Goal: Task Accomplishment & Management: Use online tool/utility

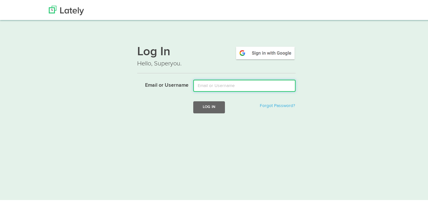
click at [231, 81] on input "Email or Username" at bounding box center [244, 85] width 102 height 12
type input "[EMAIL_ADDRESS][DOMAIN_NAME]"
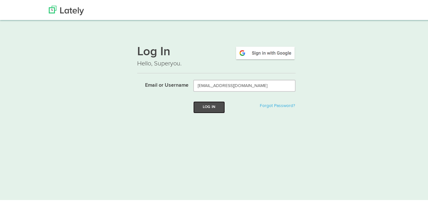
click at [204, 104] on button "Log In" at bounding box center [209, 106] width 32 height 12
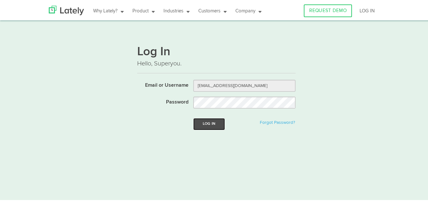
click at [205, 122] on button "Log In" at bounding box center [209, 123] width 32 height 12
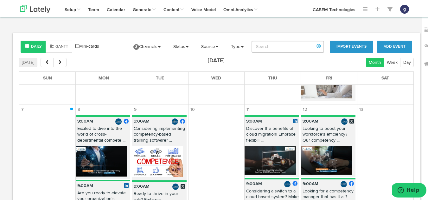
scroll to position [197, 0]
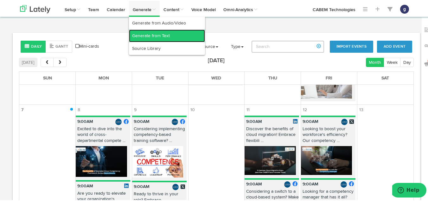
click at [145, 37] on link "Generate from Text" at bounding box center [167, 35] width 76 height 13
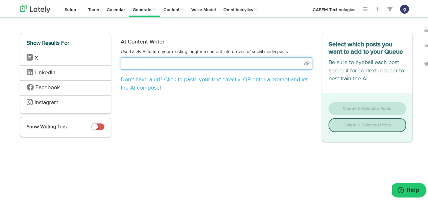
click at [144, 66] on input "text" at bounding box center [217, 62] width 192 height 12
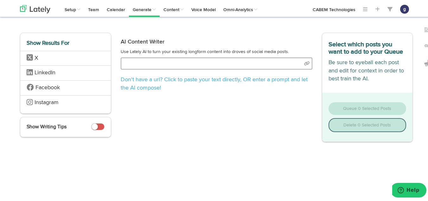
select select "natural"
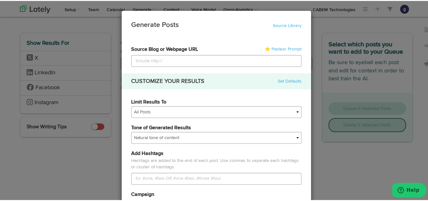
type input "[URL][DOMAIN_NAME]"
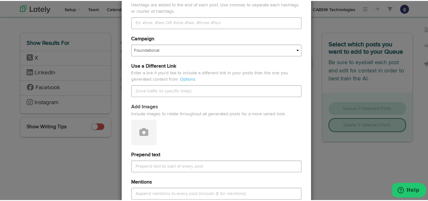
scroll to position [156, 0]
type input "[URL][DOMAIN_NAME]"
click at [140, 130] on icon at bounding box center [144, 130] width 9 height 9
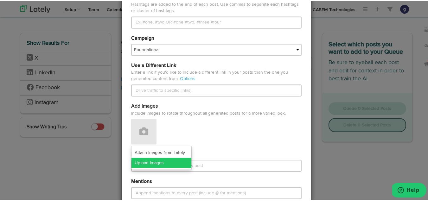
click at [144, 160] on link "Upload Images" at bounding box center [162, 162] width 60 height 10
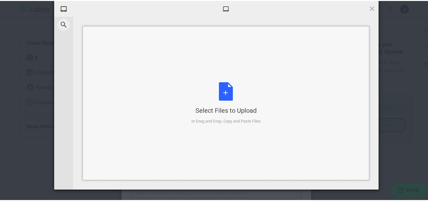
click at [226, 85] on div "Select Files to Upload or Drag and Drop, Copy and Paste Files" at bounding box center [226, 102] width 69 height 42
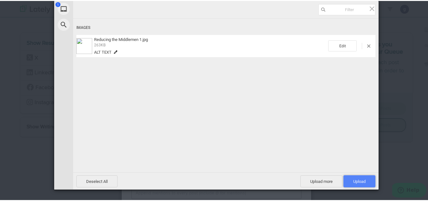
click at [362, 179] on span "Upload 1" at bounding box center [360, 180] width 12 height 5
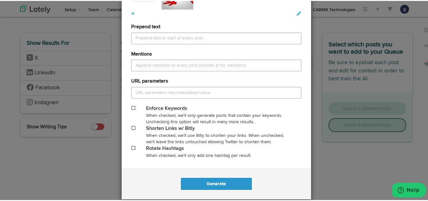
scroll to position [299, 0]
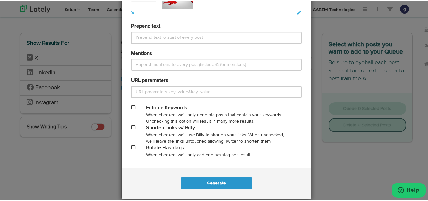
click at [132, 126] on span at bounding box center [134, 126] width 4 height 4
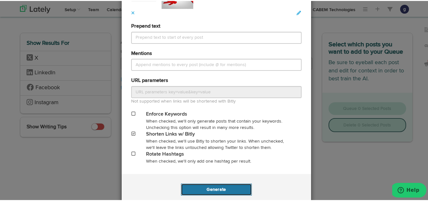
click at [209, 186] on button "Generate" at bounding box center [216, 188] width 71 height 12
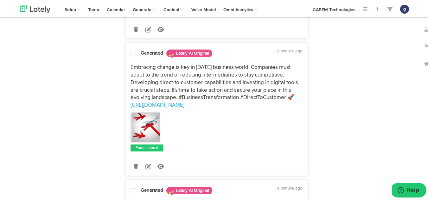
scroll to position [339, 0]
click at [146, 164] on icon at bounding box center [149, 165] width 6 height 6
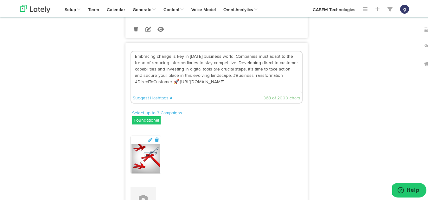
click at [176, 80] on textarea "Embracing change is key in today's business world. Companies must adapt to the …" at bounding box center [216, 71] width 171 height 42
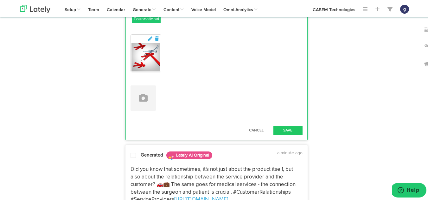
scroll to position [440, 0]
type textarea "Embracing change is key in today's business world. Companies must adapt to the …"
click at [281, 127] on button "Save" at bounding box center [288, 129] width 29 height 10
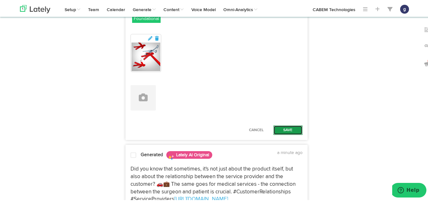
click at [286, 127] on button "Save" at bounding box center [288, 129] width 29 height 10
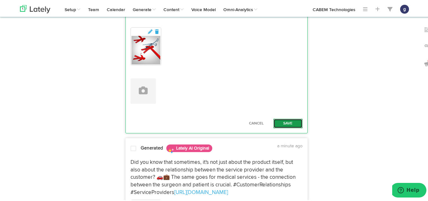
scroll to position [528, 0]
click at [284, 118] on button "Save" at bounding box center [288, 122] width 29 height 10
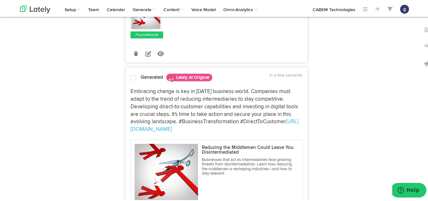
scroll to position [313, 0]
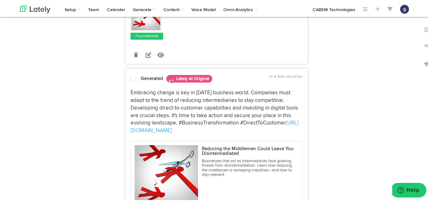
click at [131, 76] on span at bounding box center [134, 78] width 6 height 6
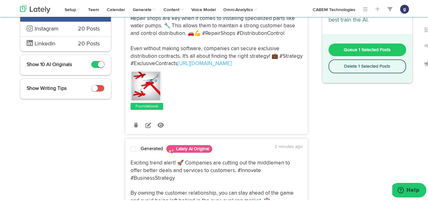
scroll to position [76, 0]
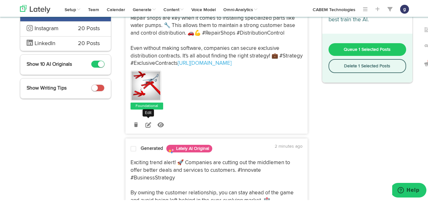
click at [146, 123] on icon at bounding box center [149, 124] width 6 height 6
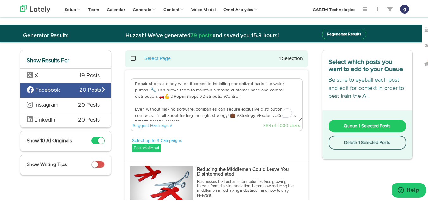
scroll to position [0, 0]
drag, startPoint x: 225, startPoint y: 115, endPoint x: 132, endPoint y: 82, distance: 98.7
click at [132, 82] on textarea "Repair shops are key when it comes to installing specialized parts like water p…" at bounding box center [216, 99] width 171 height 42
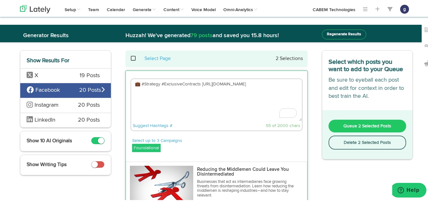
paste textarea "Disintermediation is the process of removing or reducing the middlemen from a s…"
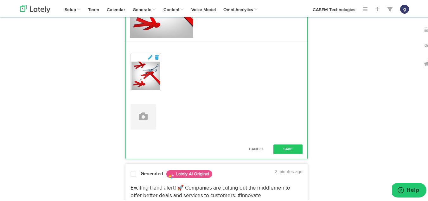
scroll to position [190, 0]
type textarea "Disintermediation is the process of removing or reducing the middlemen from a s…"
click at [286, 145] on button "Save" at bounding box center [288, 148] width 29 height 10
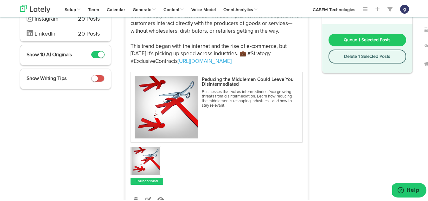
scroll to position [21, 0]
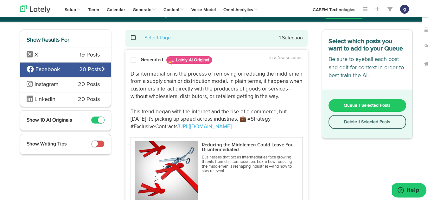
click at [131, 58] on span at bounding box center [134, 59] width 6 height 6
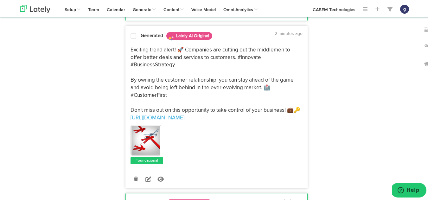
scroll to position [274, 0]
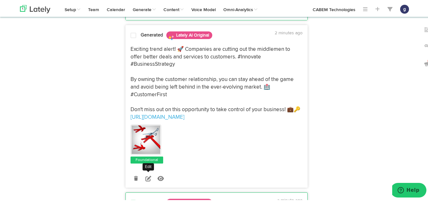
click at [146, 178] on icon at bounding box center [149, 177] width 6 height 6
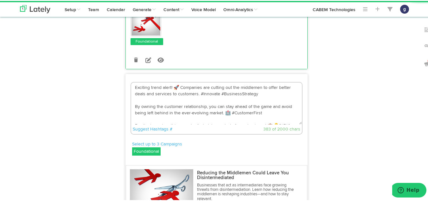
scroll to position [218, 0]
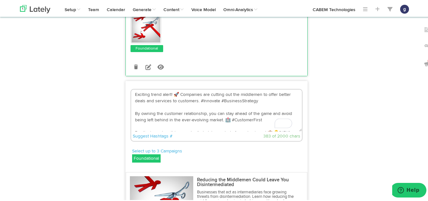
drag, startPoint x: 197, startPoint y: 100, endPoint x: 132, endPoint y: 95, distance: 64.5
click at [132, 95] on textarea "Exciting trend alert! 🚀 Companies are cutting out the middlemen to offer better…" at bounding box center [216, 109] width 171 height 42
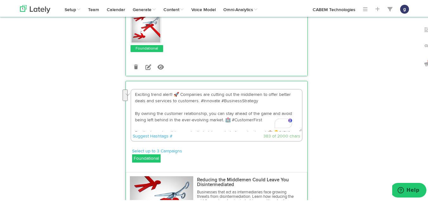
paste textarea "Why is reducing the middlemen catching on? Because it offers real value—on both…"
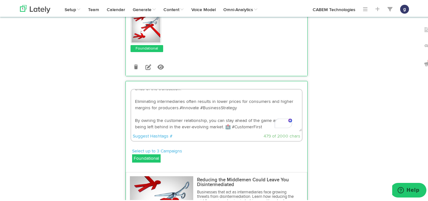
scroll to position [0, 0]
drag, startPoint x: 275, startPoint y: 120, endPoint x: 133, endPoint y: 101, distance: 144.0
click at [133, 101] on textarea "Why is reducing the middlemen catching on? Because it offers real value—on both…" at bounding box center [216, 109] width 171 height 42
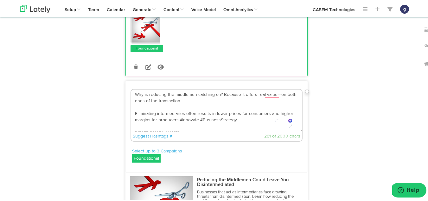
click at [131, 112] on textarea "Why is reducing the middlemen catching on? Because it offers real value—on both…" at bounding box center [216, 109] width 171 height 42
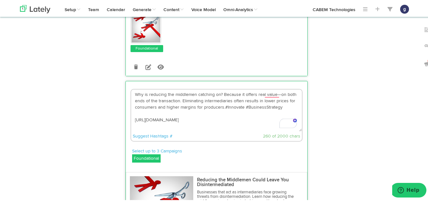
click at [221, 108] on textarea "Why is reducing the middlemen catching on? Because it offers real value—on both…" at bounding box center [216, 109] width 171 height 42
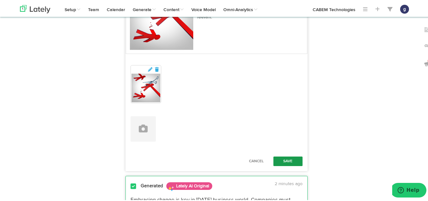
type textarea "Why is reducing the middlemen catching on? Because it offers real value—on both…"
click at [287, 157] on button "Save" at bounding box center [288, 160] width 29 height 10
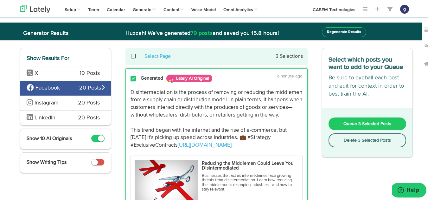
click at [354, 120] on span "Queue 3 Selected Posts" at bounding box center [368, 122] width 48 height 4
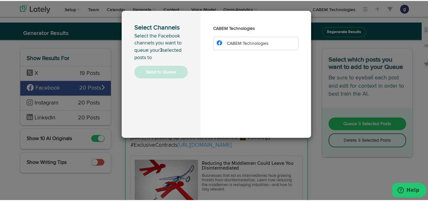
click at [251, 43] on span "CABEM Technologies" at bounding box center [248, 42] width 42 height 4
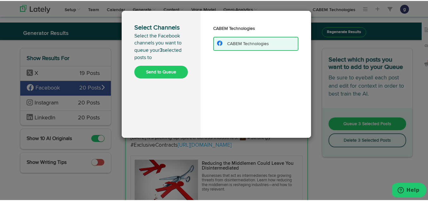
click at [150, 71] on button "Send to Queue" at bounding box center [161, 71] width 54 height 13
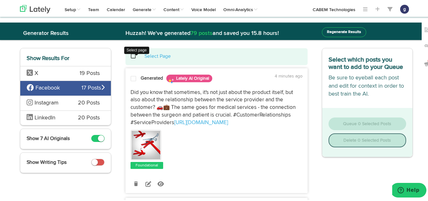
click at [130, 55] on span at bounding box center [136, 55] width 13 height 0
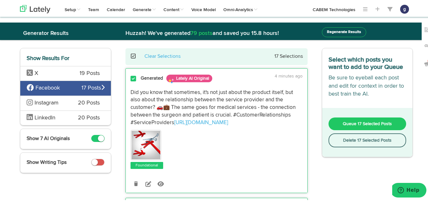
click at [345, 137] on button "Delete 17 Selected Posts" at bounding box center [368, 139] width 78 height 14
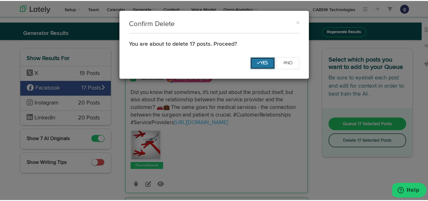
click at [257, 61] on icon "Yes" at bounding box center [262, 62] width 11 height 4
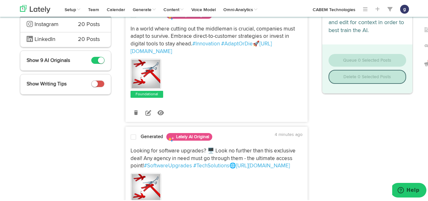
scroll to position [67, 0]
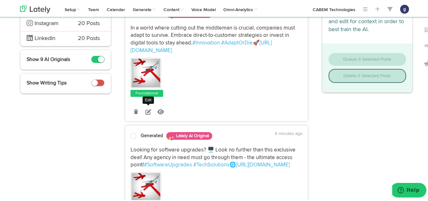
click at [146, 109] on icon at bounding box center [149, 111] width 6 height 6
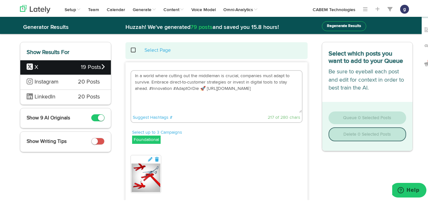
scroll to position [0, 0]
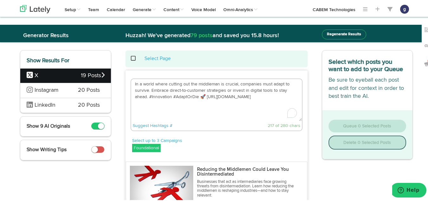
click at [202, 95] on textarea "In a world where cutting out the middleman is crucial, companies must adapt to …" at bounding box center [216, 99] width 171 height 42
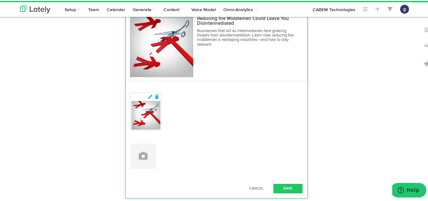
scroll to position [151, 0]
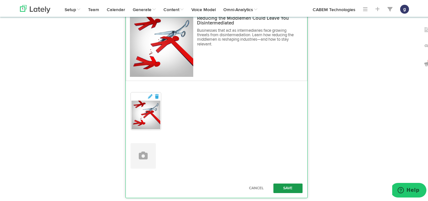
type textarea "In a world where cutting out the middleman is crucial, companies must adapt to …"
click at [279, 185] on button "Save" at bounding box center [288, 187] width 29 height 10
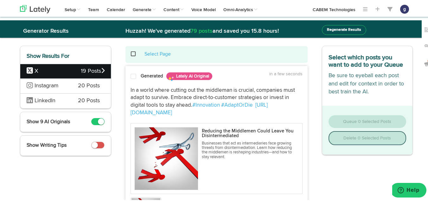
scroll to position [3, 0]
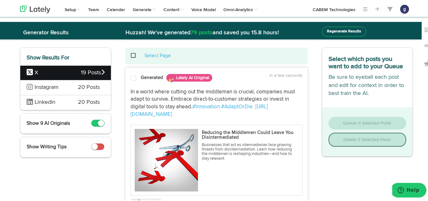
click at [131, 75] on span at bounding box center [134, 77] width 6 height 6
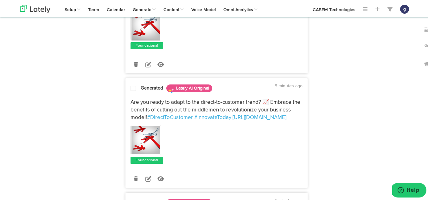
scroll to position [419, 0]
click at [146, 175] on icon at bounding box center [149, 178] width 6 height 6
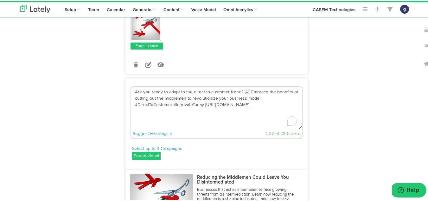
click at [248, 88] on textarea "Are you ready to adapt to the direct-to-customer trend? 📈 Embrace the benefits …" at bounding box center [216, 107] width 171 height 42
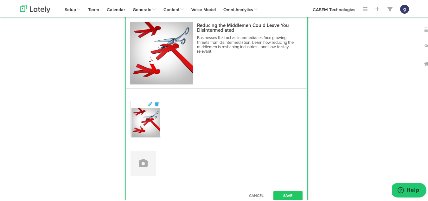
scroll to position [571, 0]
type textarea "Are you ready to adapt to the direct-to-customer trend? Embrace the benefits of…"
click at [286, 196] on button "Save" at bounding box center [288, 195] width 29 height 10
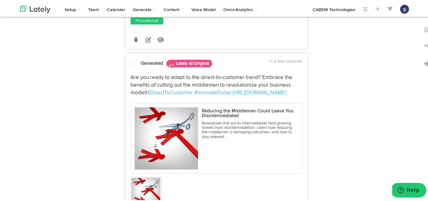
scroll to position [445, 0]
click at [131, 62] on span at bounding box center [134, 62] width 6 height 6
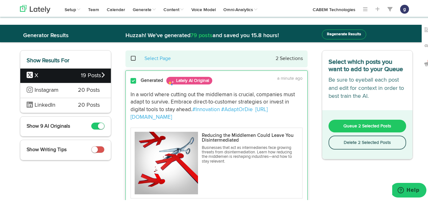
scroll to position [0, 0]
click at [357, 123] on span "Queue 2 Selected Posts" at bounding box center [368, 125] width 48 height 4
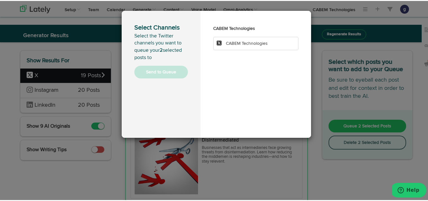
click at [244, 43] on span "CABEM Technologies" at bounding box center [247, 42] width 42 height 4
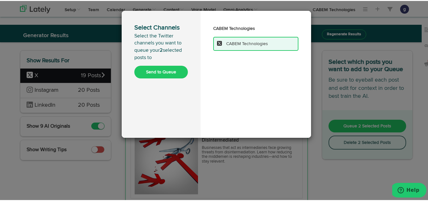
click at [161, 71] on button "Send to Queue" at bounding box center [161, 71] width 54 height 13
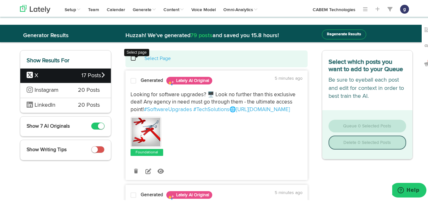
click at [132, 58] on span at bounding box center [136, 57] width 13 height 0
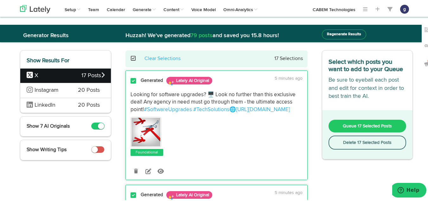
click at [360, 141] on button "Delete 17 Selected Posts" at bounding box center [368, 141] width 78 height 14
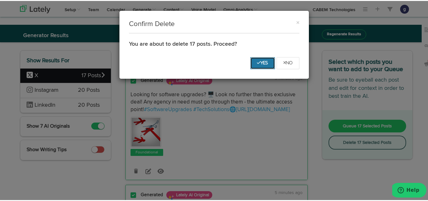
click at [255, 59] on button "Yes" at bounding box center [263, 62] width 25 height 12
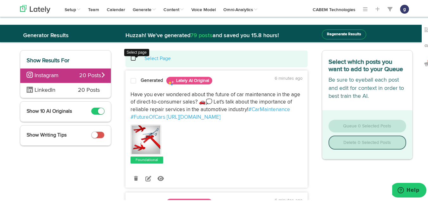
click at [130, 58] on span at bounding box center [136, 57] width 13 height 0
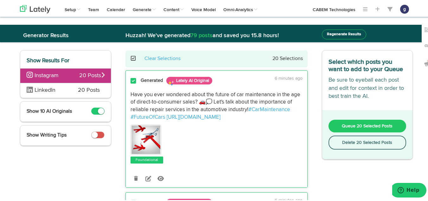
click at [348, 139] on button "Delete 20 Selected Posts" at bounding box center [368, 141] width 78 height 14
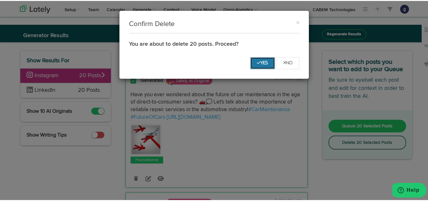
click at [258, 56] on button "Yes" at bounding box center [263, 62] width 25 height 12
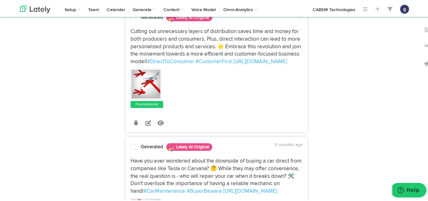
scroll to position [603, 0]
click at [146, 124] on icon at bounding box center [149, 122] width 6 height 6
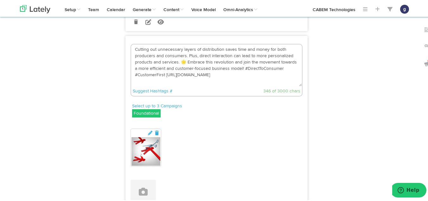
scroll to position [544, 0]
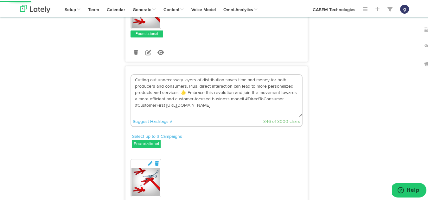
click at [183, 105] on textarea "Cutting out unnecessary layers of distribution saves time and money for both pr…" at bounding box center [216, 95] width 171 height 42
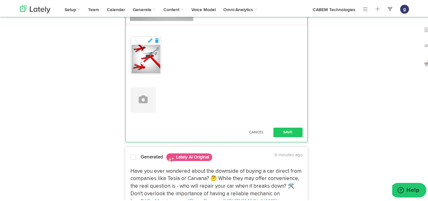
scroll to position [748, 0]
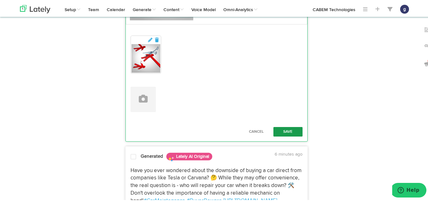
type textarea "Cutting out unnecessary layers of distribution saves time and money for both pr…"
click at [281, 135] on button "Save" at bounding box center [288, 131] width 29 height 10
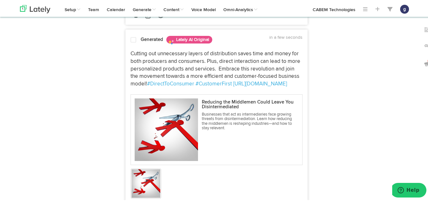
scroll to position [581, 0]
click at [131, 42] on span at bounding box center [134, 39] width 6 height 6
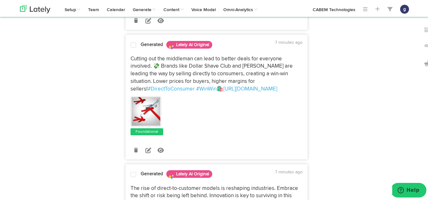
scroll to position [1042, 0]
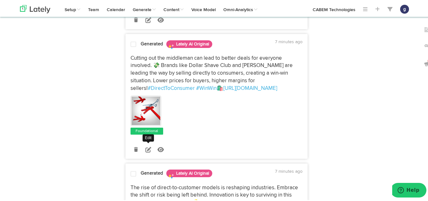
click at [146, 151] on icon at bounding box center [149, 149] width 6 height 6
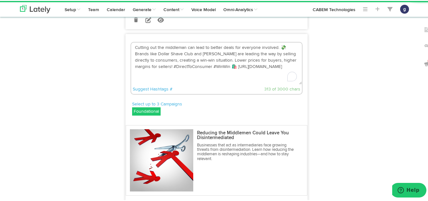
click at [234, 81] on textarea "Cutting out the middleman can lead to better deals for everyone involved. 💸 Bra…" at bounding box center [216, 63] width 171 height 42
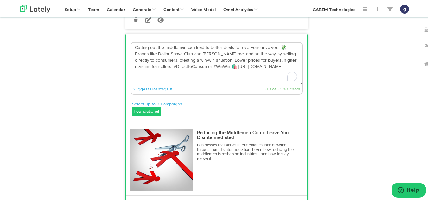
type textarea "Cutting out the middleman can lead to better deals for everyone involved. 💸 Bra…"
click at [281, 60] on textarea "Cutting out the middleman can lead to better deals for everyone involved. 💸 Bra…" at bounding box center [216, 63] width 171 height 42
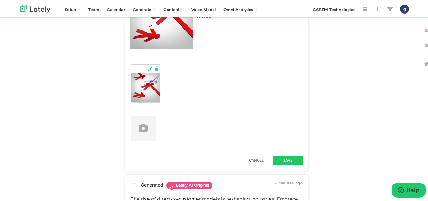
scroll to position [1184, 0]
type textarea "Cutting out the middleman can lead to better deals for everyone involved. Brand…"
click at [284, 164] on button "Save" at bounding box center [288, 159] width 29 height 10
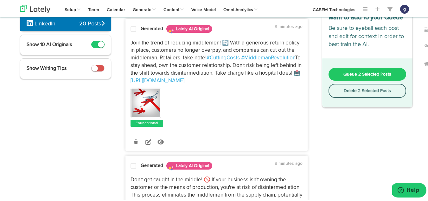
scroll to position [68, 0]
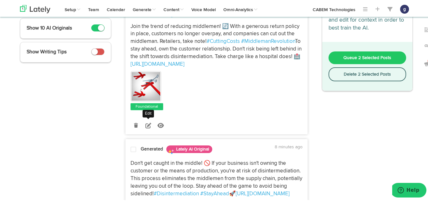
click at [146, 127] on icon at bounding box center [149, 124] width 6 height 6
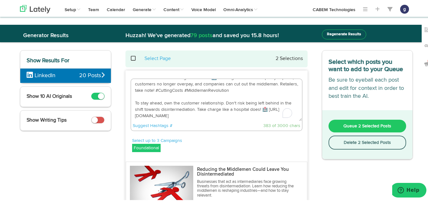
scroll to position [6, 0]
drag, startPoint x: 267, startPoint y: 109, endPoint x: 134, endPoint y: 102, distance: 133.4
click at [134, 102] on textarea "Join the trend of reducing middlemen! 🔄 With a generous return policy in place,…" at bounding box center [216, 99] width 171 height 42
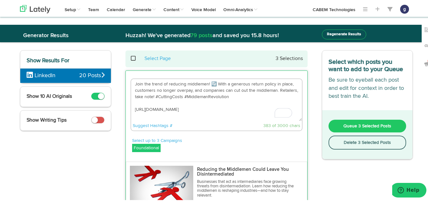
scroll to position [0, 0]
drag, startPoint x: 152, startPoint y: 96, endPoint x: 134, endPoint y: 83, distance: 22.7
click at [134, 83] on textarea "Join the trend of reducing middlemen! 🔄 With a generous return policy in place,…" at bounding box center [216, 99] width 171 height 42
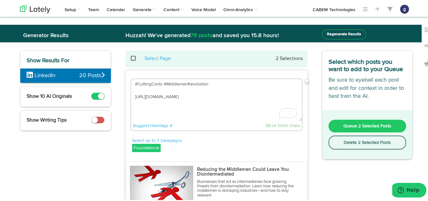
paste textarea "Disintermediation is the process of removing or reducing the middlemen from a s…"
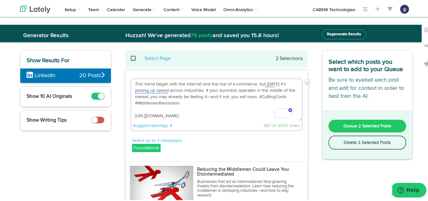
click at [132, 114] on textarea "Disintermediation is the process of removing or reducing the middlemen from a s…" at bounding box center [216, 99] width 171 height 42
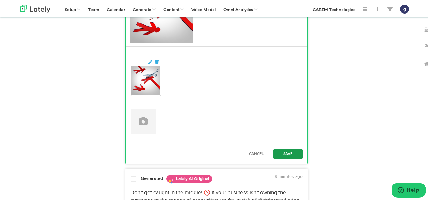
type textarea "Disintermediation is the process of removing or reducing the middlemen from a s…"
click at [285, 150] on button "Save" at bounding box center [288, 153] width 29 height 10
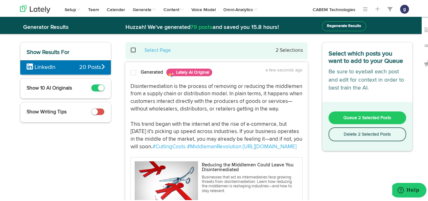
click at [132, 68] on span at bounding box center [134, 71] width 6 height 6
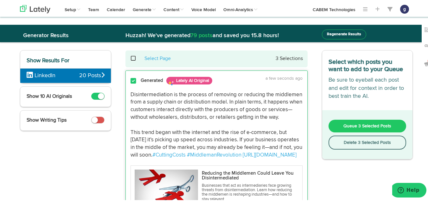
click at [355, 120] on button "Queue 3 Selected Posts" at bounding box center [368, 125] width 78 height 13
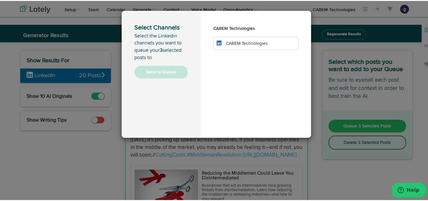
click at [255, 43] on span "CABEM Technologies" at bounding box center [247, 42] width 42 height 4
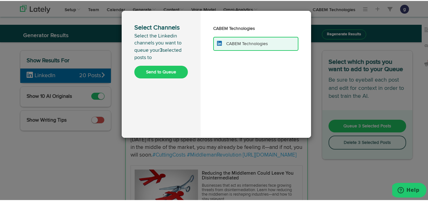
click at [156, 68] on button "Send to Queue" at bounding box center [161, 71] width 54 height 13
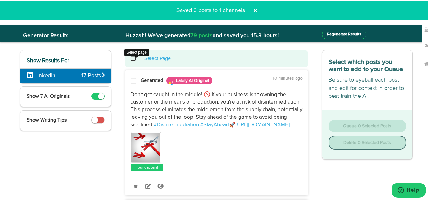
click at [130, 58] on span at bounding box center [136, 57] width 13 height 0
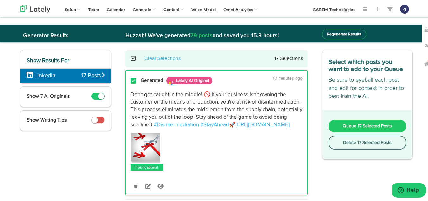
click at [347, 140] on button "Delete 17 Selected Posts" at bounding box center [368, 141] width 78 height 14
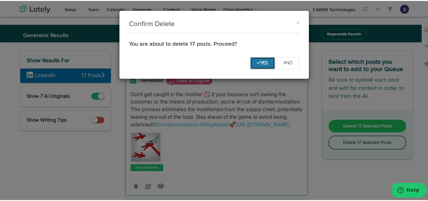
click at [251, 60] on button "Yes" at bounding box center [263, 62] width 25 height 12
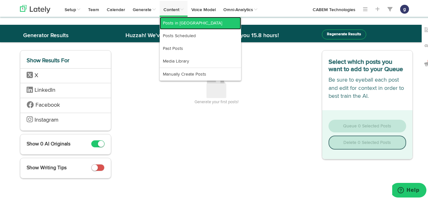
click at [177, 23] on link "Posts in [GEOGRAPHIC_DATA]" at bounding box center [200, 22] width 81 height 13
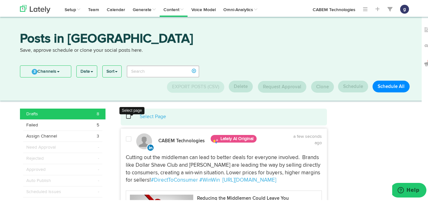
click at [127, 116] on span at bounding box center [132, 115] width 13 height 0
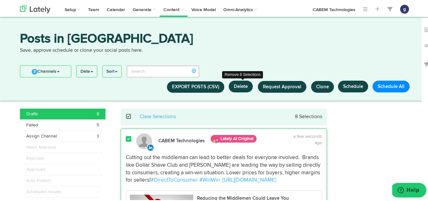
click at [240, 83] on button "Delete" at bounding box center [241, 86] width 24 height 12
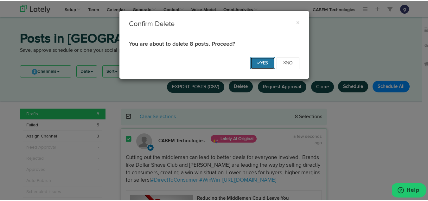
click at [258, 58] on button "Yes" at bounding box center [263, 62] width 25 height 12
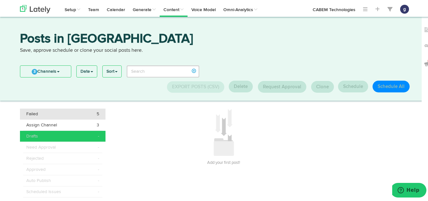
click at [65, 110] on div "Failed 5" at bounding box center [62, 113] width 73 height 6
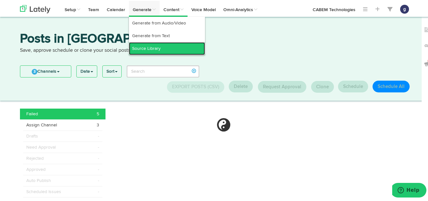
click at [144, 44] on link "Source Library" at bounding box center [167, 47] width 76 height 13
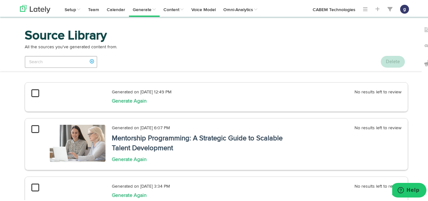
click at [32, 92] on icon at bounding box center [35, 92] width 8 height 9
click at [109, 8] on link "Calendar" at bounding box center [116, 8] width 26 height 16
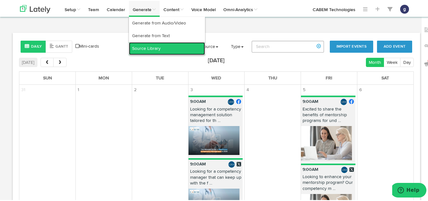
click at [143, 49] on link "Source Library" at bounding box center [167, 47] width 76 height 13
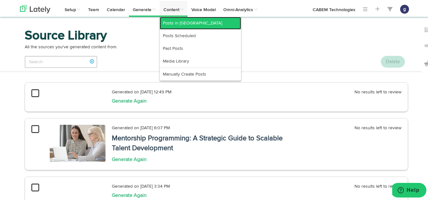
click at [179, 23] on link "Posts in [GEOGRAPHIC_DATA]" at bounding box center [200, 22] width 81 height 13
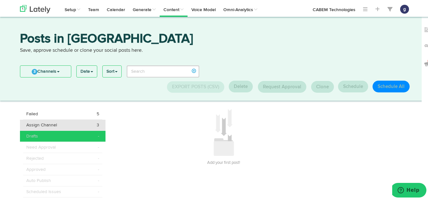
click at [70, 125] on div "Assign Channel 3" at bounding box center [62, 124] width 73 height 6
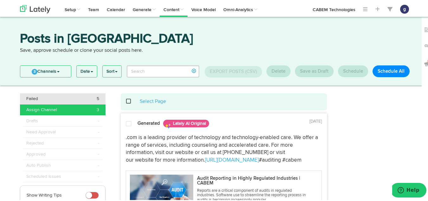
click at [41, 97] on div "Failed 5" at bounding box center [62, 97] width 73 height 6
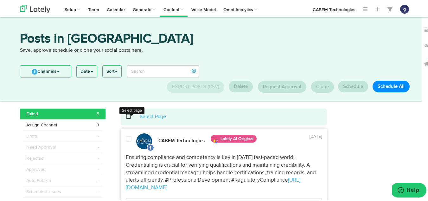
click at [127, 115] on span at bounding box center [132, 115] width 13 height 0
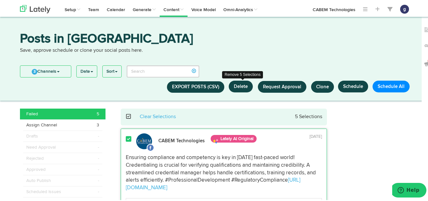
click at [239, 83] on button "Delete" at bounding box center [241, 86] width 24 height 12
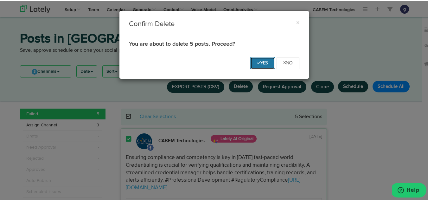
click at [257, 60] on icon "Yes" at bounding box center [262, 62] width 11 height 4
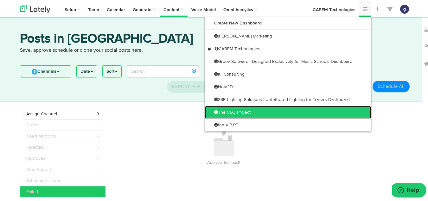
click at [284, 111] on link "The CEO Project" at bounding box center [288, 111] width 167 height 13
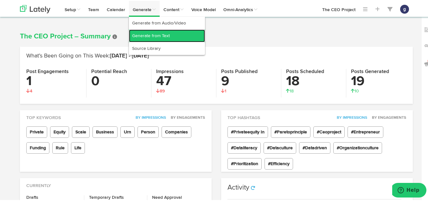
click at [142, 35] on link "Generate from Text" at bounding box center [167, 35] width 76 height 13
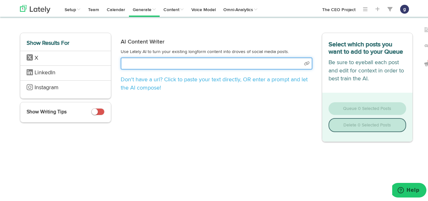
click at [152, 66] on input "text" at bounding box center [217, 62] width 192 height 12
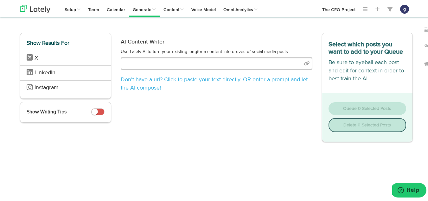
select select "natural"
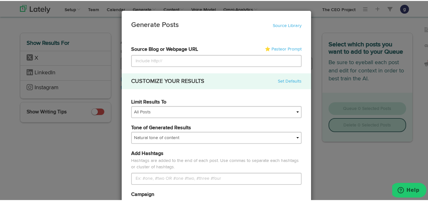
type input "https://theceoproject.com/reducing-the-middlemen-could-leave-you-disintermediat…"
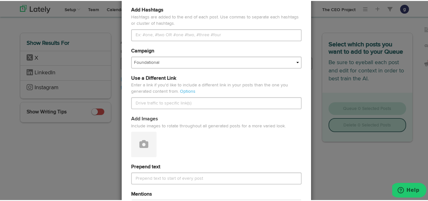
scroll to position [144, 0]
type input "https://theceoproject.com/reducing-the-middlemen-could-leave-you-disintermediat…"
click at [140, 144] on icon at bounding box center [144, 142] width 9 height 9
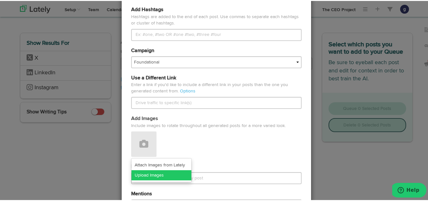
click at [143, 173] on link "Upload Images" at bounding box center [162, 174] width 60 height 10
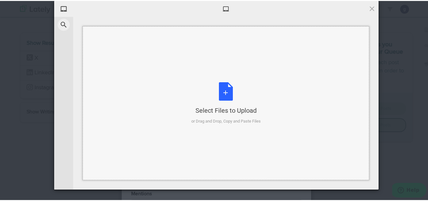
click at [220, 90] on div "Select Files to Upload or Drag and Drop, Copy and Paste Files" at bounding box center [226, 102] width 69 height 42
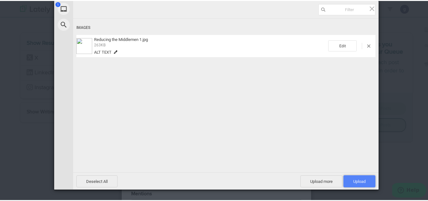
click at [354, 179] on span "Upload 1" at bounding box center [360, 180] width 12 height 5
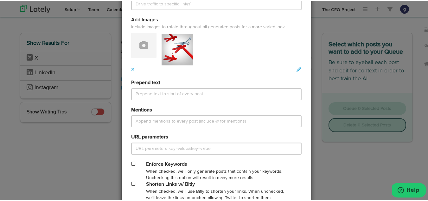
scroll to position [305, 0]
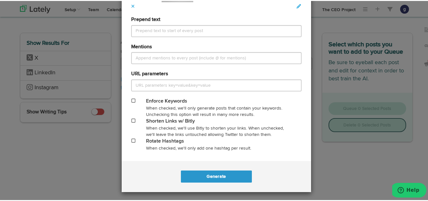
click at [132, 120] on span at bounding box center [134, 119] width 4 height 4
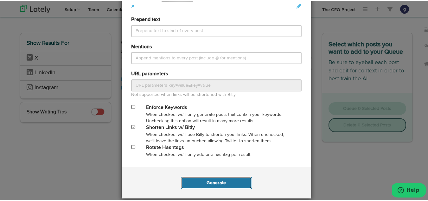
click at [210, 180] on button "Generate" at bounding box center [216, 182] width 71 height 12
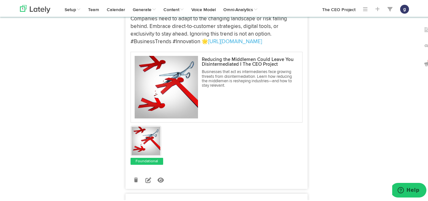
scroll to position [293, 0]
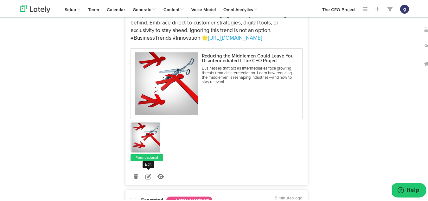
click at [143, 173] on link at bounding box center [148, 175] width 11 height 11
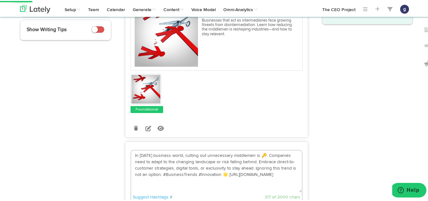
scroll to position [134, 0]
click at [223, 174] on textarea "In today's business world, cutting out unnecessary middlemen is 🔑. Companies ne…" at bounding box center [216, 171] width 171 height 42
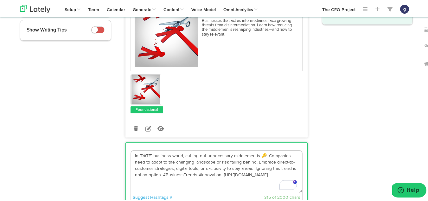
click at [262, 155] on textarea "In today's business world, cutting out unnecessary middlemen is 🔑. Companies ne…" at bounding box center [216, 171] width 171 height 42
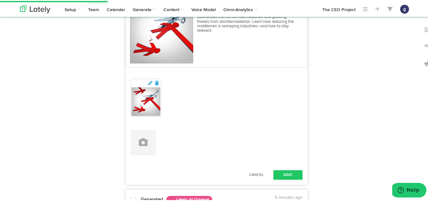
scroll to position [371, 0]
type textarea "In today's business world, cutting out unnecessary middlemen is key. Companies …"
click at [288, 170] on button "Save" at bounding box center [288, 174] width 29 height 10
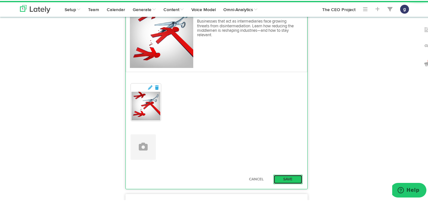
scroll to position [367, 0]
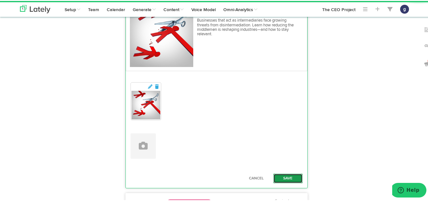
click at [284, 174] on button "Save" at bounding box center [288, 178] width 29 height 10
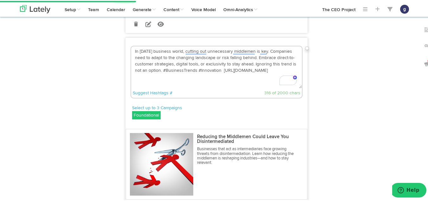
scroll to position [237, 0]
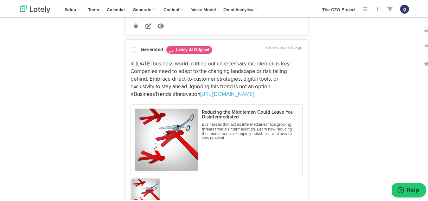
click at [131, 50] on span at bounding box center [134, 49] width 6 height 6
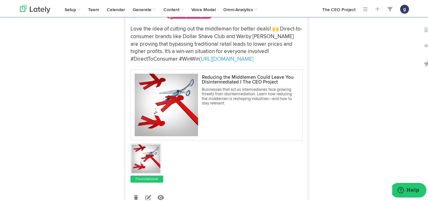
scroll to position [503, 0]
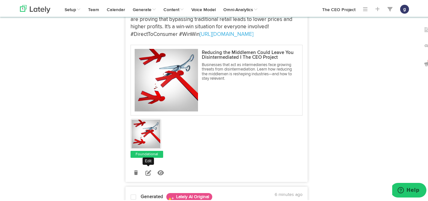
click at [146, 171] on icon at bounding box center [149, 172] width 6 height 6
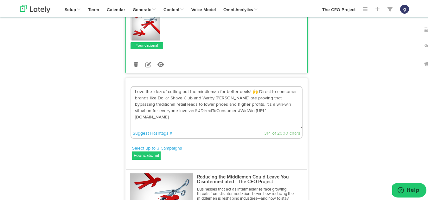
scroll to position [404, 0]
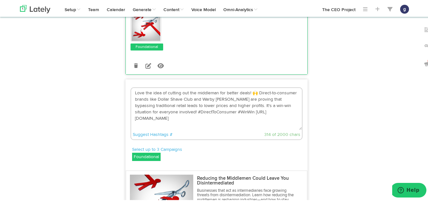
click at [253, 93] on textarea "Love the idea of cutting out the middleman for better deals! 🙌 Direct-to-consum…" at bounding box center [216, 108] width 171 height 42
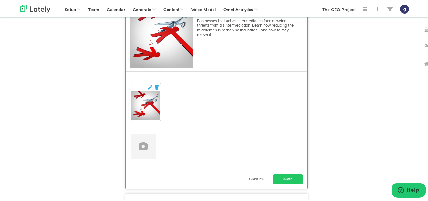
scroll to position [574, 0]
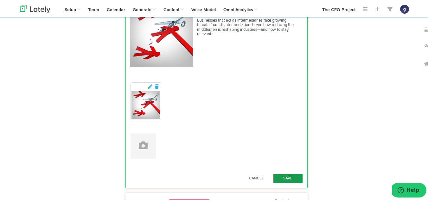
type textarea "Love the idea of cutting out the middleman for better deals! Direct-to-consumer…"
click at [283, 173] on button "Save" at bounding box center [288, 178] width 29 height 10
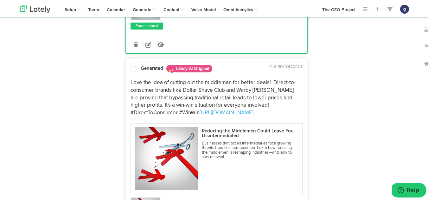
scroll to position [424, 0]
click at [131, 67] on span at bounding box center [134, 68] width 6 height 6
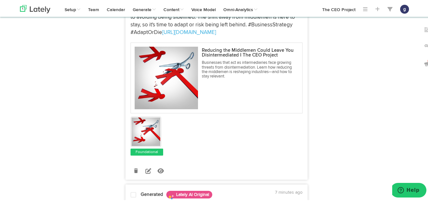
scroll to position [919, 0]
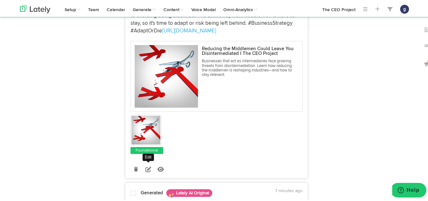
click at [146, 169] on icon at bounding box center [149, 168] width 6 height 6
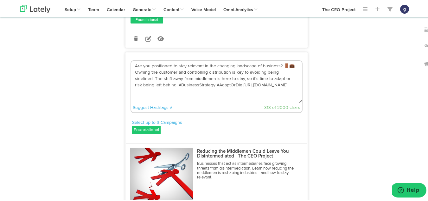
scroll to position [802, 0]
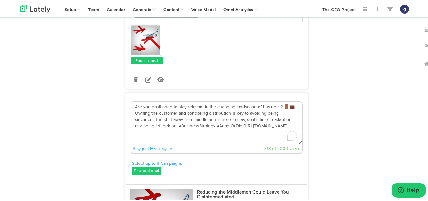
click at [291, 106] on textarea "Are you positioned to stay relevant in the changing landscape of business? 🚪💼 O…" at bounding box center [216, 122] width 171 height 42
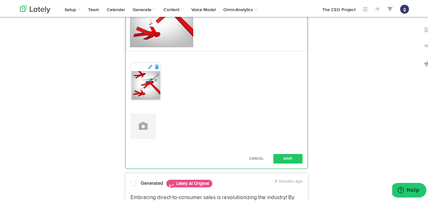
scroll to position [1006, 0]
type textarea "Are you positioned to stay relevant in the changing landscape of business? Owni…"
click at [290, 155] on button "Save" at bounding box center [288, 158] width 29 height 10
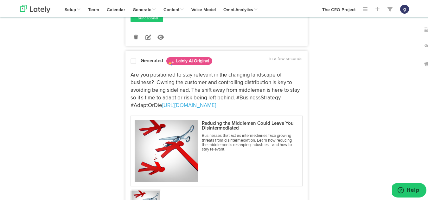
scroll to position [828, 0]
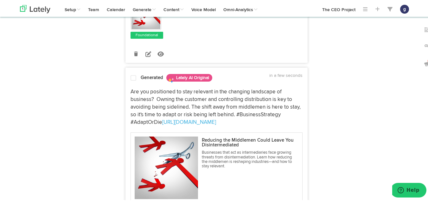
click at [132, 77] on span at bounding box center [134, 77] width 6 height 6
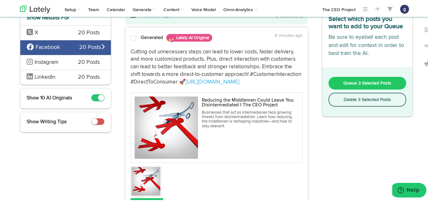
scroll to position [29, 0]
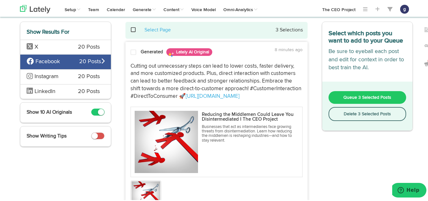
click at [352, 94] on span "Queue 3 Selected Posts" at bounding box center [368, 96] width 48 height 4
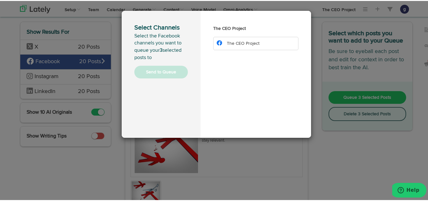
click at [235, 40] on span "The CEO Project" at bounding box center [243, 42] width 33 height 4
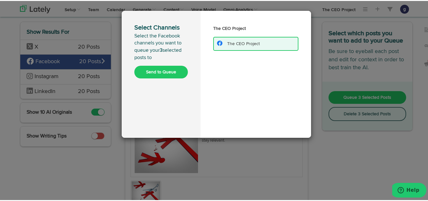
click at [158, 70] on button "Send to Queue" at bounding box center [161, 71] width 54 height 13
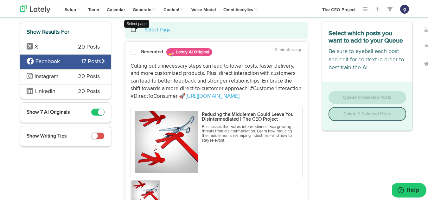
click at [131, 29] on span at bounding box center [136, 29] width 13 height 0
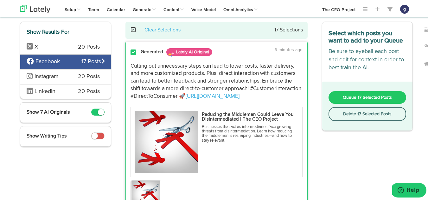
click at [353, 114] on button "Delete 17 Selected Posts" at bounding box center [368, 113] width 78 height 14
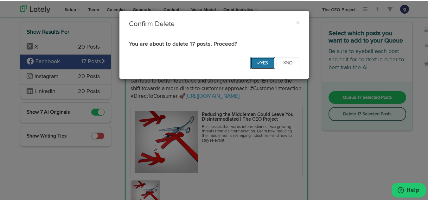
click at [251, 60] on button "Yes" at bounding box center [263, 62] width 25 height 12
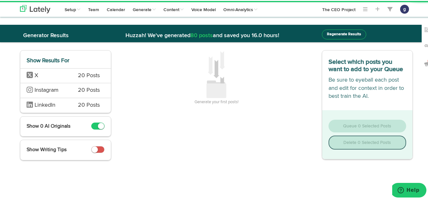
scroll to position [0, 0]
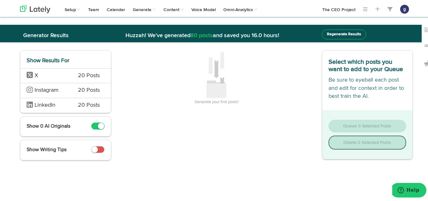
click at [66, 75] on div "X 20 Posts" at bounding box center [65, 74] width 91 height 15
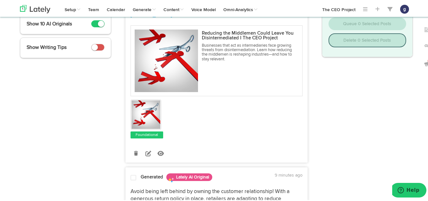
scroll to position [103, 0]
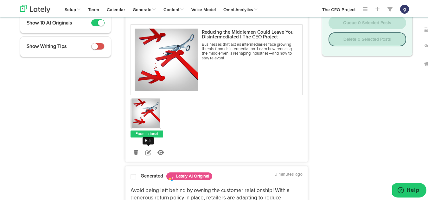
click at [146, 148] on icon at bounding box center [149, 151] width 6 height 6
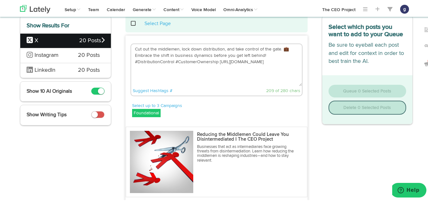
scroll to position [0, 0]
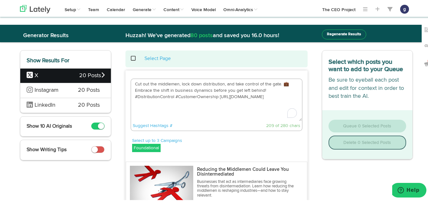
click at [285, 83] on textarea "Cut out the middlemen, lock down distribution, and take control of the gate. 💼 …" at bounding box center [216, 99] width 171 height 42
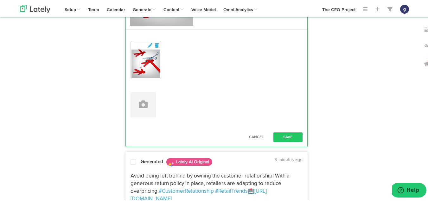
scroll to position [202, 0]
type textarea "Cut out the middlemen, lock down distribution, and take control of the gate. Em…"
click at [283, 133] on button "Save" at bounding box center [288, 136] width 29 height 10
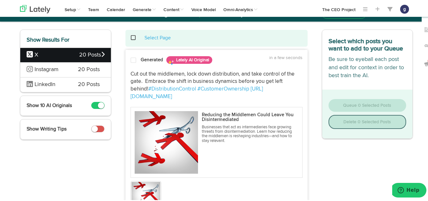
scroll to position [20, 0]
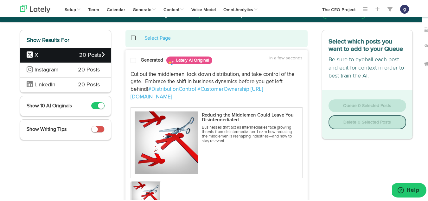
click at [131, 58] on span at bounding box center [134, 59] width 6 height 6
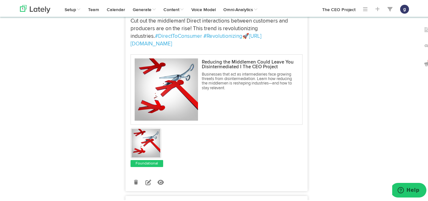
scroll to position [471, 0]
click at [147, 178] on icon at bounding box center [149, 181] width 6 height 6
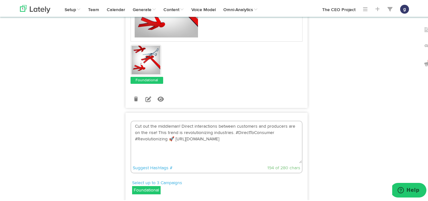
scroll to position [355, 0]
click at [172, 130] on textarea "Cut out the middleman! Direct interactions between customers and producers are …" at bounding box center [216, 141] width 171 height 42
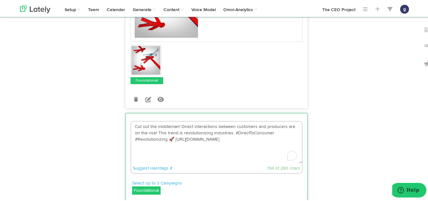
type textarea "Cut out the middleman! Direct interactions between customers and producers are …"
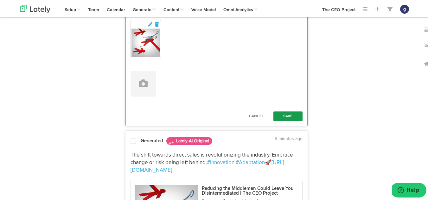
scroll to position [1775, 0]
type textarea "Don't get left behind in the business world! Be aware of disintermediation and …"
click at [286, 114] on button "Save" at bounding box center [288, 115] width 29 height 10
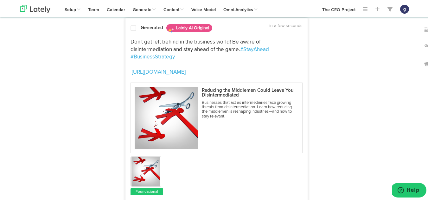
scroll to position [1605, 0]
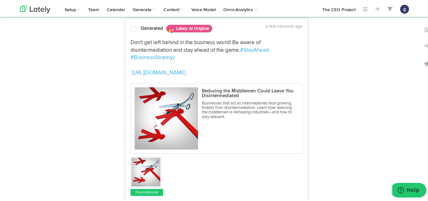
click at [134, 29] on div at bounding box center [133, 29] width 15 height 9
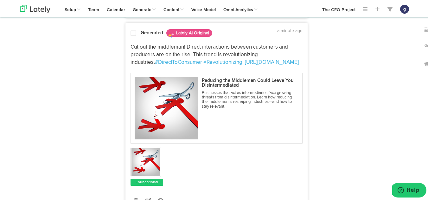
scroll to position [419, 0]
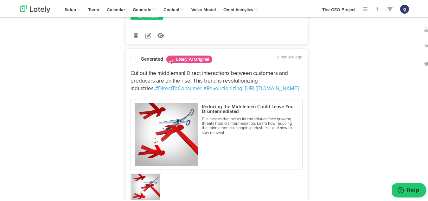
click at [132, 55] on span at bounding box center [134, 58] width 6 height 6
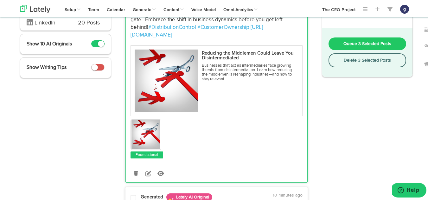
scroll to position [0, 0]
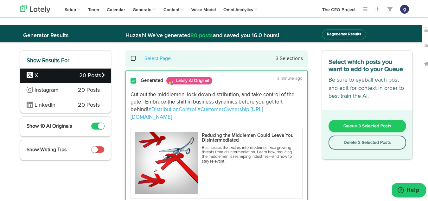
click at [351, 125] on span "Queue 3 Selected Posts" at bounding box center [368, 125] width 48 height 4
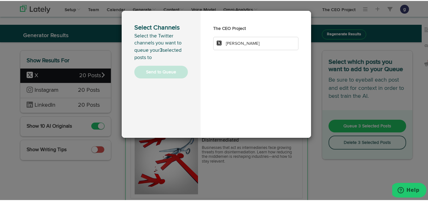
click at [238, 42] on span "[PERSON_NAME]" at bounding box center [243, 42] width 34 height 4
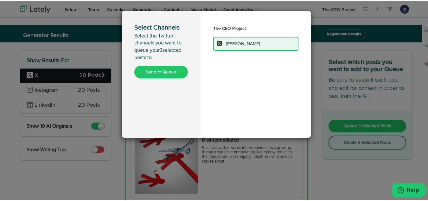
click at [157, 73] on button "Send to Queue" at bounding box center [161, 71] width 54 height 13
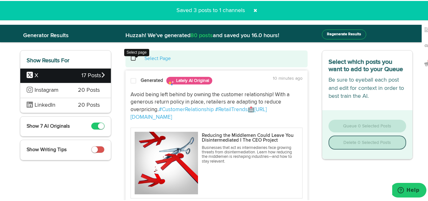
click at [131, 57] on span at bounding box center [136, 57] width 13 height 0
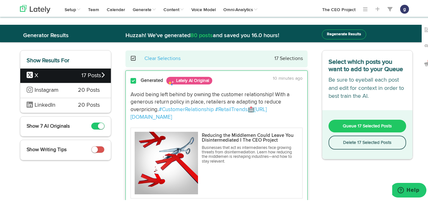
click at [345, 140] on button "Delete 17 Selected Posts" at bounding box center [368, 141] width 78 height 14
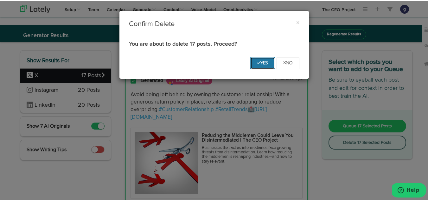
click at [257, 58] on button "Yes" at bounding box center [263, 62] width 25 height 12
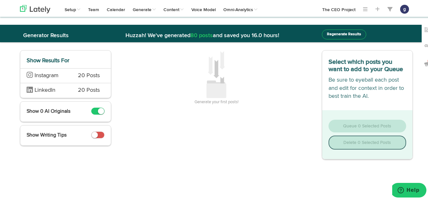
click at [78, 76] on span "20 Posts" at bounding box center [89, 75] width 22 height 8
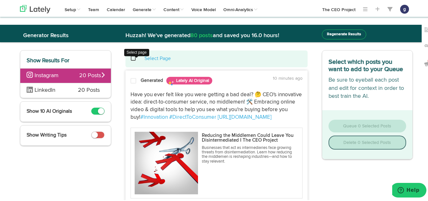
click at [131, 57] on span at bounding box center [136, 57] width 13 height 0
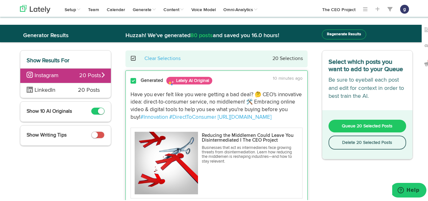
click at [351, 140] on button "Delete 20 Selected Posts" at bounding box center [368, 141] width 78 height 14
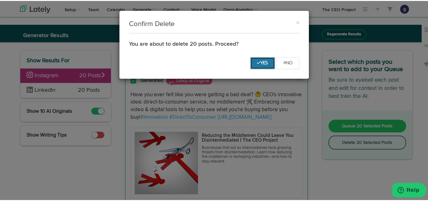
click at [257, 60] on button "Yes" at bounding box center [263, 62] width 25 height 12
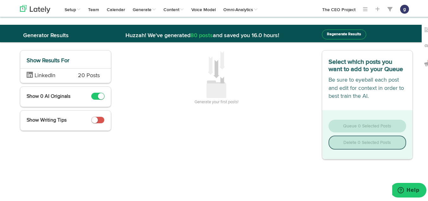
click at [59, 76] on span "LinkedIn" at bounding box center [48, 75] width 42 height 8
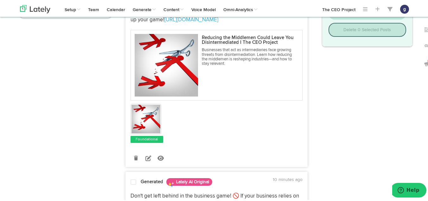
scroll to position [114, 0]
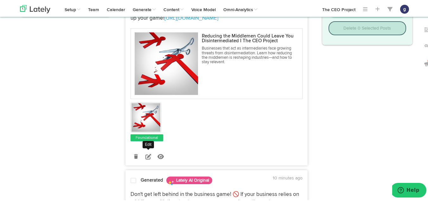
click at [146, 158] on icon at bounding box center [149, 156] width 6 height 6
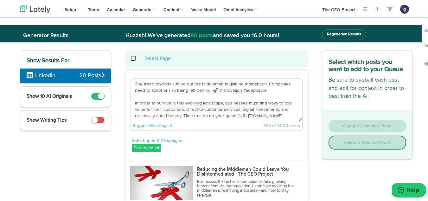
scroll to position [0, 0]
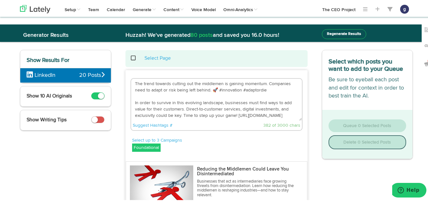
click at [213, 88] on textarea "The trend towards cutting out the middlemen is gaining momentum. Companies need…" at bounding box center [216, 99] width 171 height 42
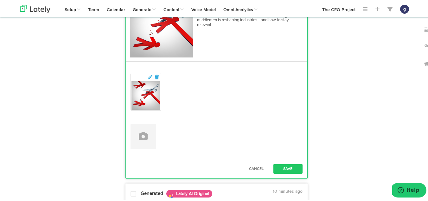
scroll to position [176, 0]
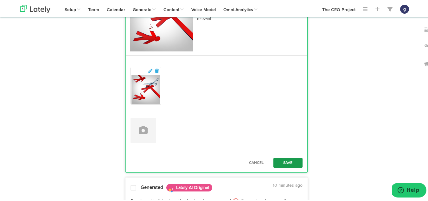
type textarea "The trend towards cutting out the middlemen is gaining momentum. Companies need…"
click at [289, 159] on button "Save" at bounding box center [288, 162] width 29 height 10
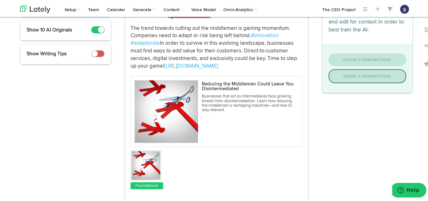
scroll to position [0, 0]
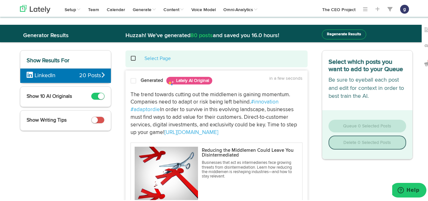
click at [133, 78] on span at bounding box center [134, 80] width 6 height 6
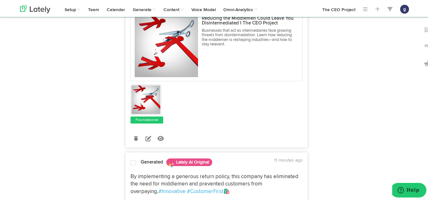
scroll to position [347, 0]
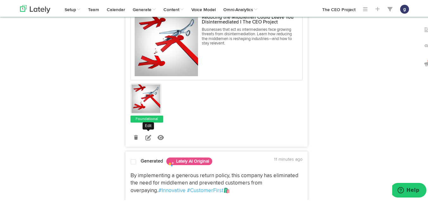
click at [146, 139] on icon at bounding box center [149, 137] width 6 height 6
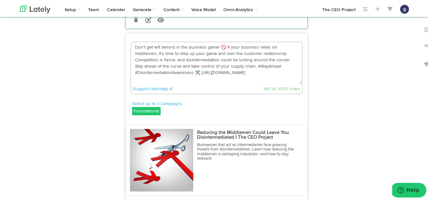
scroll to position [250, 0]
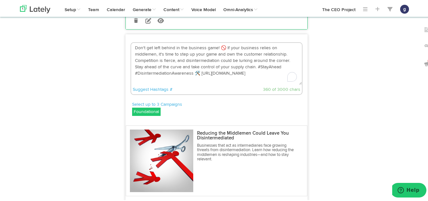
click at [221, 62] on textarea "Don't get left behind in the business game! 🚫 If your business relies on middle…" at bounding box center [216, 63] width 171 height 42
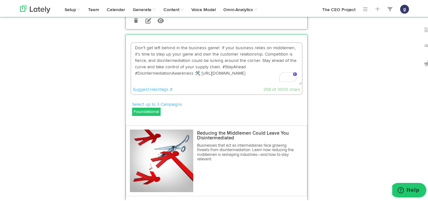
click at [197, 84] on textarea "Don't get left behind in the business game! If your business relies on middleme…" at bounding box center [216, 63] width 171 height 42
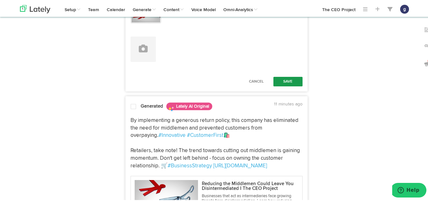
scroll to position [472, 0]
type textarea "Don't get left behind in the business game! If your business relies on middleme…"
click at [284, 85] on button "Save" at bounding box center [288, 80] width 29 height 10
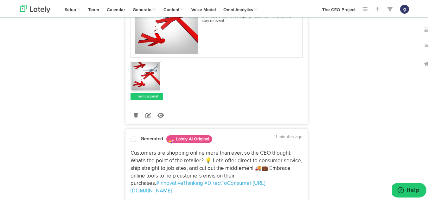
scroll to position [1004, 0]
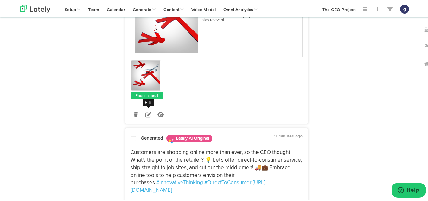
click at [143, 119] on link at bounding box center [148, 113] width 11 height 11
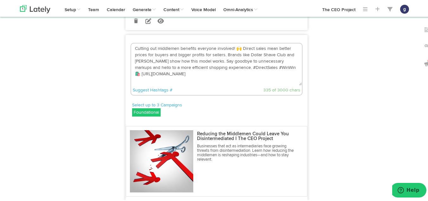
scroll to position [890, 0]
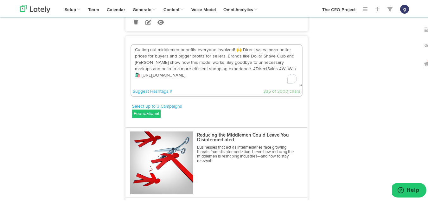
click at [282, 83] on textarea "Cutting out middlemen benefits everyone involved! 🙌 Direct sales mean better pr…" at bounding box center [216, 65] width 171 height 42
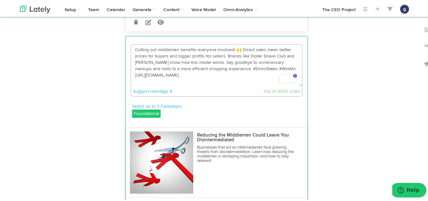
click at [239, 63] on textarea "Cutting out middlemen benefits everyone involved! 🙌 Direct sales mean better pr…" at bounding box center [216, 65] width 171 height 42
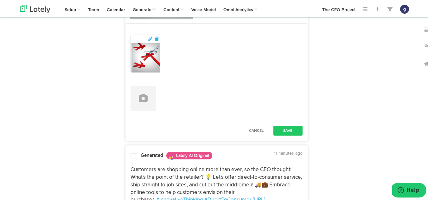
scroll to position [1065, 0]
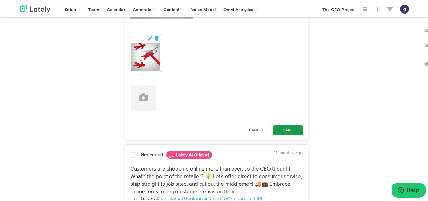
type textarea "Cutting out middlemen benefits everyone involved! Direct sales mean better pric…"
click at [284, 134] on button "Save" at bounding box center [288, 129] width 29 height 10
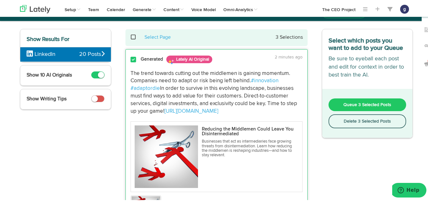
scroll to position [21, 0]
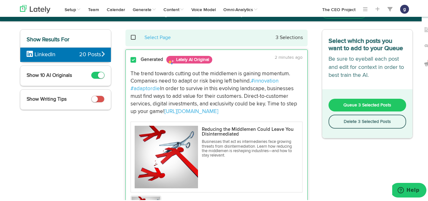
click at [341, 101] on button "Queue 3 Selected Posts" at bounding box center [368, 104] width 78 height 13
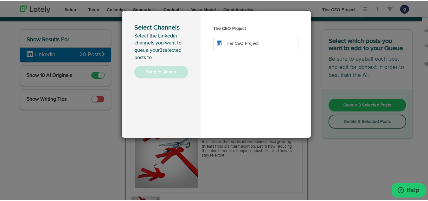
click at [235, 44] on span "The CEO Project" at bounding box center [242, 42] width 33 height 4
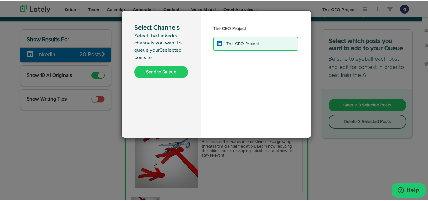
click at [160, 68] on button "Send to Queue" at bounding box center [161, 71] width 54 height 13
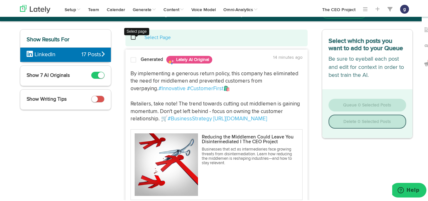
click at [130, 37] on span at bounding box center [136, 36] width 13 height 0
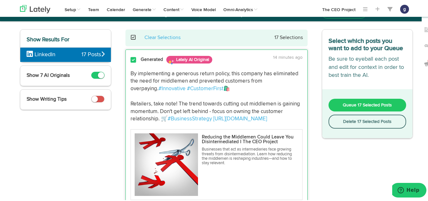
click at [361, 120] on button "Delete 17 Selected Posts" at bounding box center [368, 121] width 78 height 14
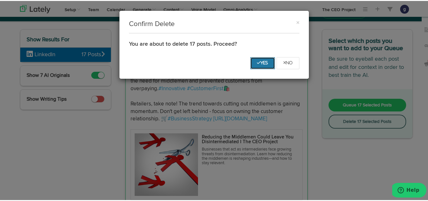
click at [257, 61] on icon "Yes" at bounding box center [262, 62] width 11 height 4
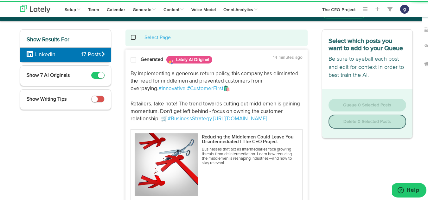
scroll to position [0, 0]
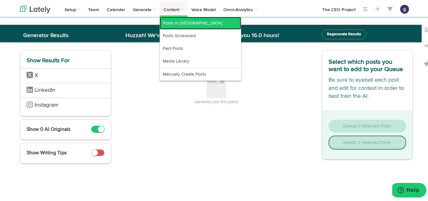
click at [178, 20] on link "Posts in [GEOGRAPHIC_DATA]" at bounding box center [200, 22] width 81 height 13
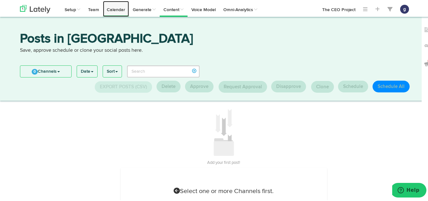
click at [114, 10] on link "Calendar" at bounding box center [116, 8] width 26 height 16
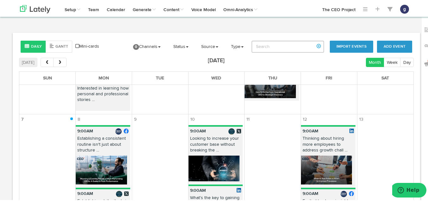
scroll to position [186, 0]
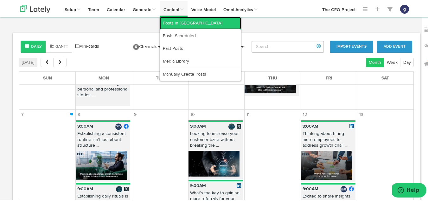
click at [170, 22] on link "Posts in [GEOGRAPHIC_DATA]" at bounding box center [200, 22] width 81 height 13
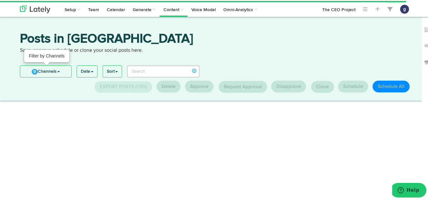
click at [46, 69] on link "0 Channels" at bounding box center [45, 70] width 51 height 11
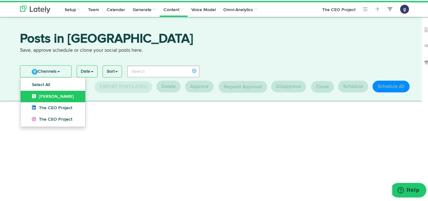
click at [53, 93] on span "[PERSON_NAME]" at bounding box center [53, 95] width 42 height 4
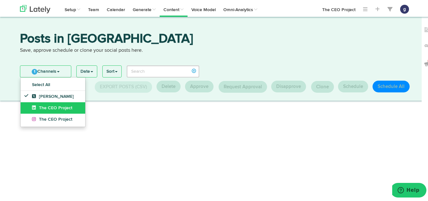
click at [29, 107] on link "The CEO Project" at bounding box center [53, 106] width 65 height 11
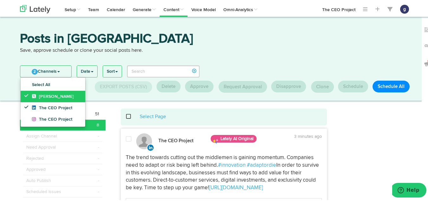
click at [31, 92] on link "[PERSON_NAME]" at bounding box center [53, 95] width 65 height 11
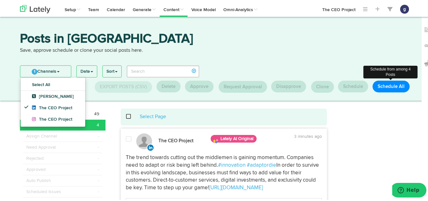
click at [392, 80] on button "Schedule All" at bounding box center [391, 86] width 37 height 12
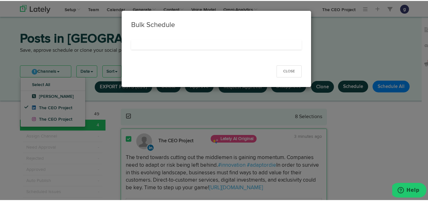
select select "11"
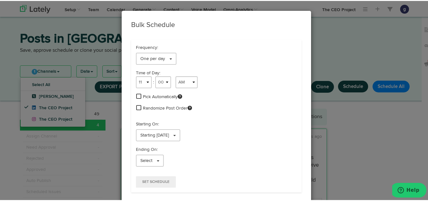
click at [371, 106] on div "Bulk Schedule Frequency: One per day 1 per day 1 per day 2 per day 3 per day 4 …" at bounding box center [216, 100] width 433 height 201
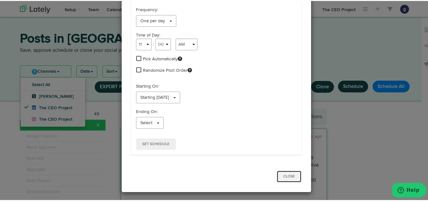
click at [288, 178] on button "Close" at bounding box center [289, 175] width 25 height 12
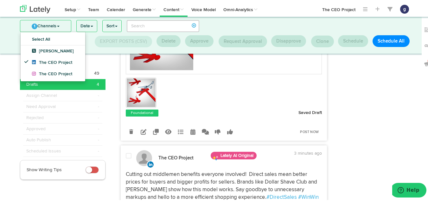
scroll to position [364, 0]
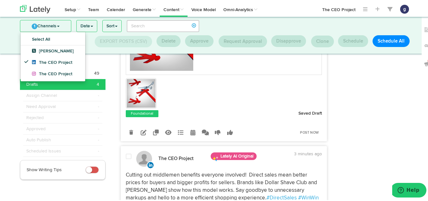
click at [126, 159] on span at bounding box center [129, 155] width 6 height 6
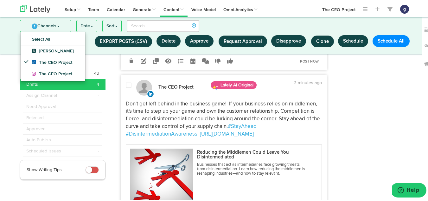
scroll to position [223, 0]
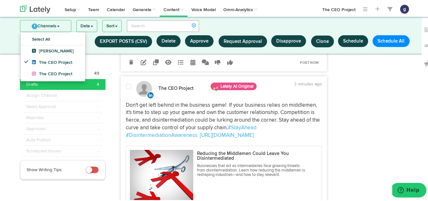
click at [127, 89] on span at bounding box center [129, 85] width 6 height 6
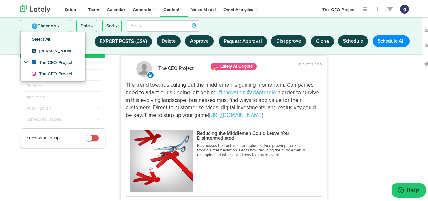
scroll to position [31, 0]
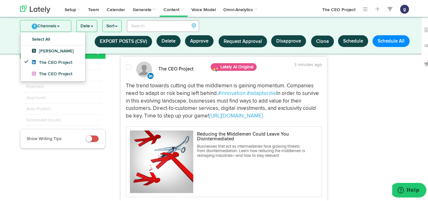
click at [126, 65] on span at bounding box center [129, 66] width 6 height 6
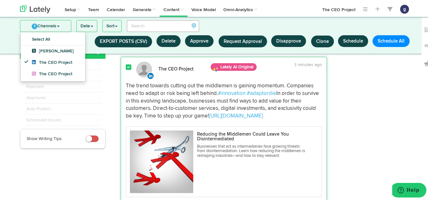
scroll to position [0, 0]
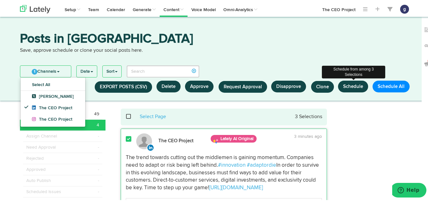
click at [349, 84] on button "Schedule" at bounding box center [353, 86] width 30 height 12
select select "11"
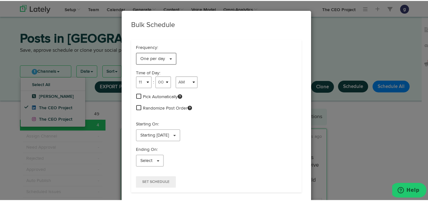
click at [143, 54] on link "One per day" at bounding box center [156, 58] width 41 height 12
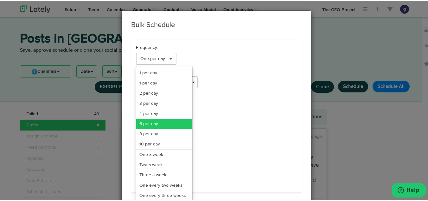
scroll to position [52, 0]
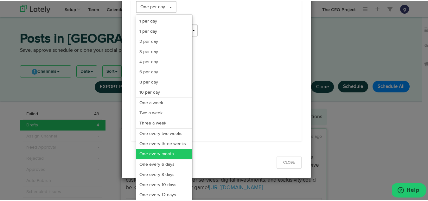
click at [152, 151] on link "One every month" at bounding box center [164, 153] width 56 height 10
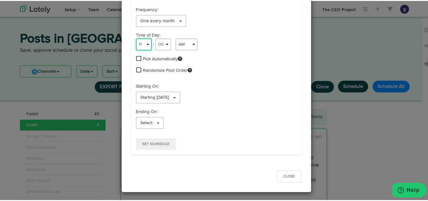
click at [141, 41] on select "1 2 3 4 5 6 7 8 9 10 11 12" at bounding box center [144, 43] width 16 height 12
select select "9"
click at [136, 37] on select "1 2 3 4 5 6 7 8 9 10 11 12" at bounding box center [144, 43] width 16 height 12
click at [148, 98] on span "Starting [DATE]" at bounding box center [154, 96] width 29 height 4
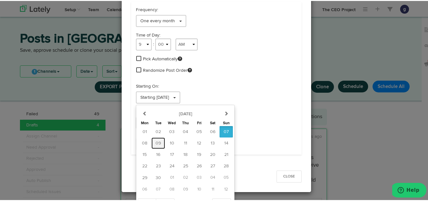
click at [156, 142] on span "09" at bounding box center [158, 142] width 5 height 4
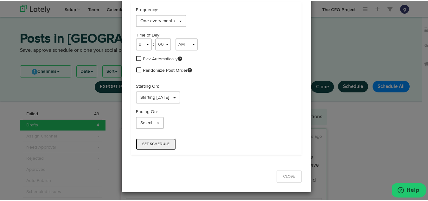
click at [154, 142] on span "Set Schedule" at bounding box center [155, 143] width 27 height 4
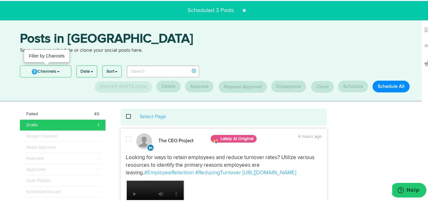
click at [44, 69] on link "1 Channels" at bounding box center [45, 70] width 51 height 11
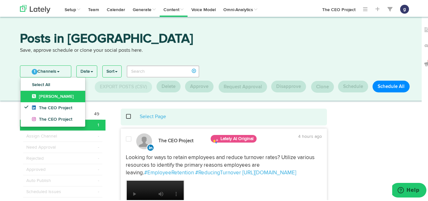
click at [44, 93] on span "[PERSON_NAME]" at bounding box center [53, 95] width 42 height 4
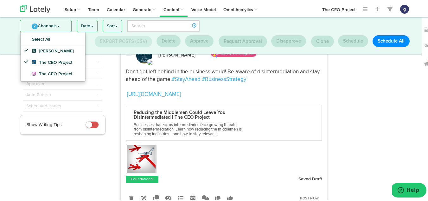
scroll to position [0, 0]
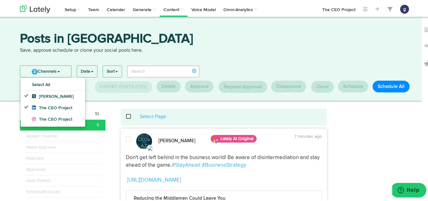
click at [126, 139] on span at bounding box center [129, 138] width 6 height 6
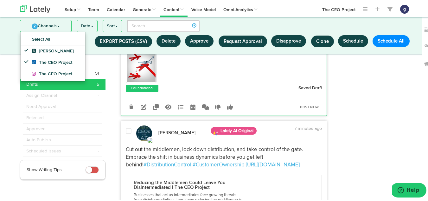
scroll to position [171, 0]
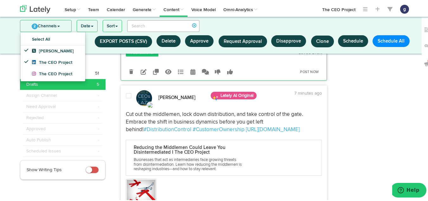
click at [126, 94] on span at bounding box center [129, 95] width 6 height 6
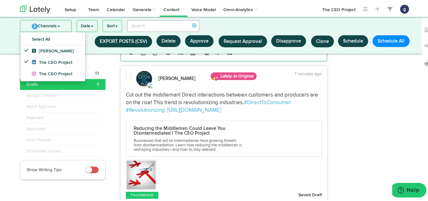
scroll to position [352, 0]
click at [126, 75] on span at bounding box center [129, 75] width 6 height 6
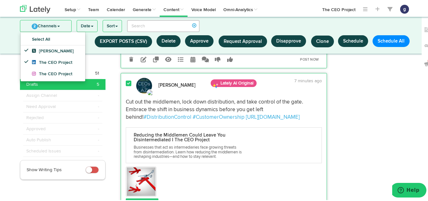
scroll to position [183, 0]
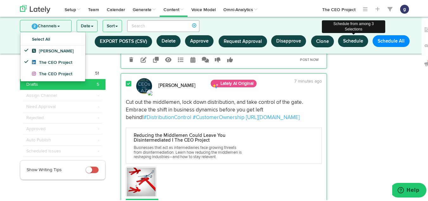
click at [348, 39] on button "Schedule" at bounding box center [353, 40] width 30 height 12
select select "11"
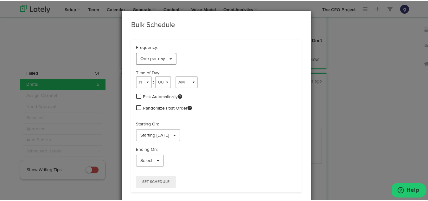
click at [143, 60] on span "One per day" at bounding box center [152, 57] width 25 height 4
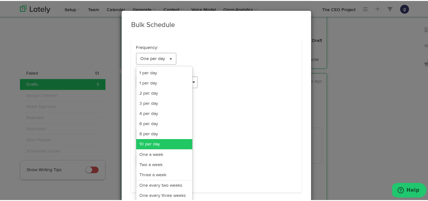
scroll to position [52, 0]
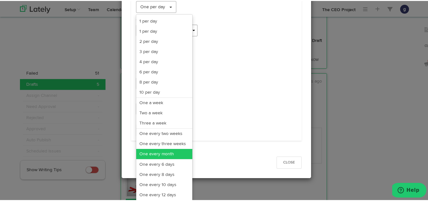
click at [150, 154] on link "One every month" at bounding box center [164, 153] width 56 height 10
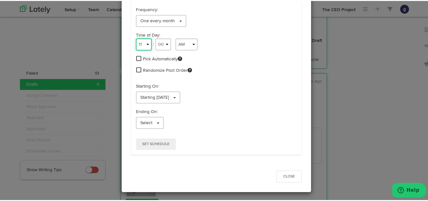
click at [140, 48] on select "1 2 3 4 5 6 7 8 9 10 11 12" at bounding box center [144, 43] width 16 height 12
select select "9"
click at [136, 37] on select "1 2 3 4 5 6 7 8 9 10 11 12" at bounding box center [144, 43] width 16 height 12
click at [161, 95] on span "Starting [DATE]" at bounding box center [154, 96] width 29 height 4
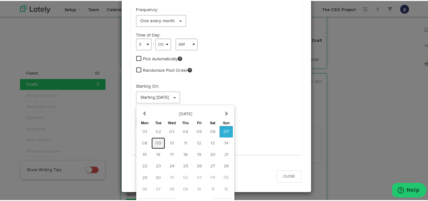
click at [156, 140] on span "09" at bounding box center [158, 142] width 5 height 4
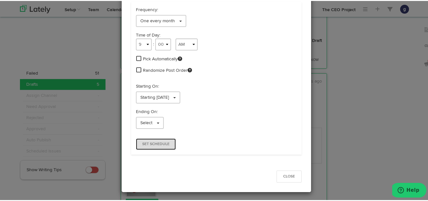
click at [152, 141] on span "Set Schedule" at bounding box center [155, 143] width 27 height 4
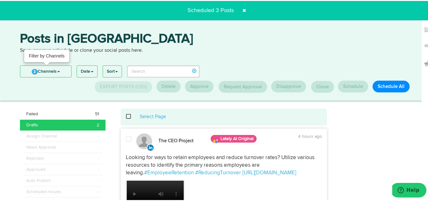
click at [43, 73] on link "2 Channels" at bounding box center [45, 70] width 51 height 11
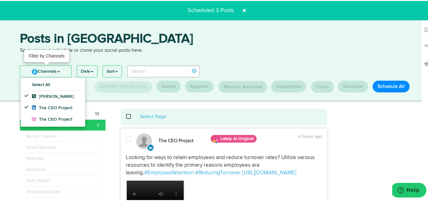
click at [42, 70] on link "2 Channels" at bounding box center [45, 70] width 51 height 11
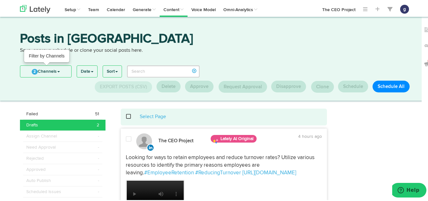
click at [45, 70] on link "2 Channels" at bounding box center [45, 70] width 51 height 11
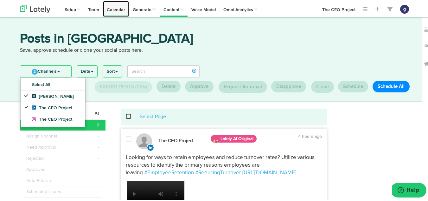
click at [114, 8] on link "Calendar" at bounding box center [116, 8] width 26 height 16
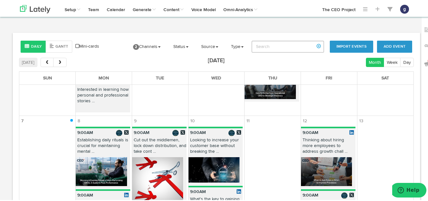
scroll to position [118, 0]
